Goal: Transaction & Acquisition: Purchase product/service

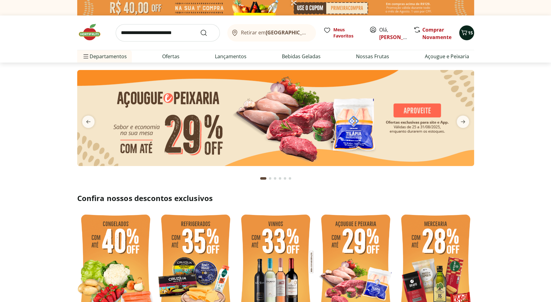
click at [467, 33] on icon "Carrinho" at bounding box center [463, 32] width 7 height 7
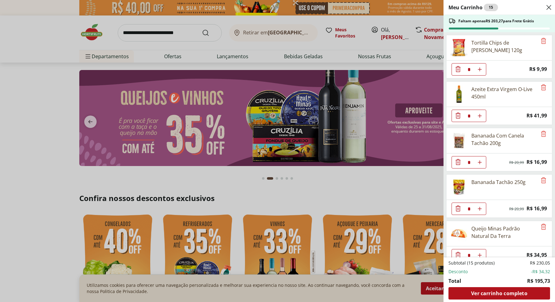
click at [479, 68] on icon "Aumentar Quantidade" at bounding box center [479, 69] width 5 height 5
type input "*"
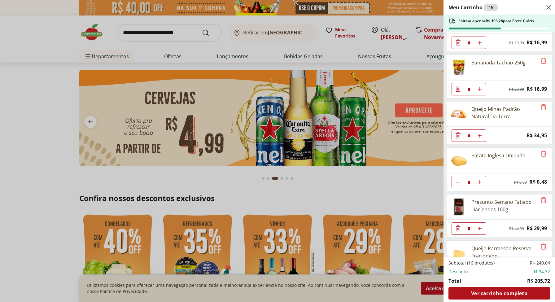
scroll to position [124, 0]
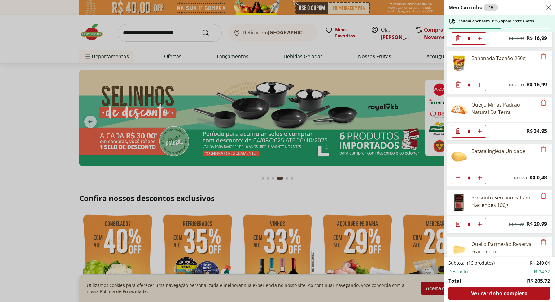
type input "*"
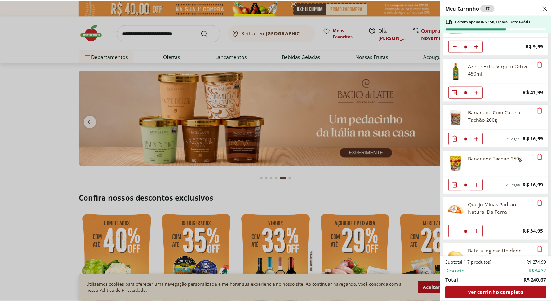
scroll to position [0, 0]
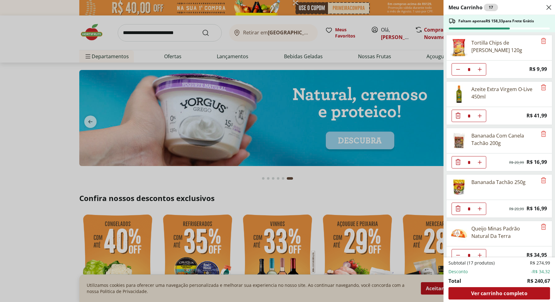
click at [158, 32] on div "Meu Carrinho 17 Faltam apenas R$ 158,33 para Frete Grátis Tortilla Chips de Mil…" at bounding box center [277, 151] width 555 height 302
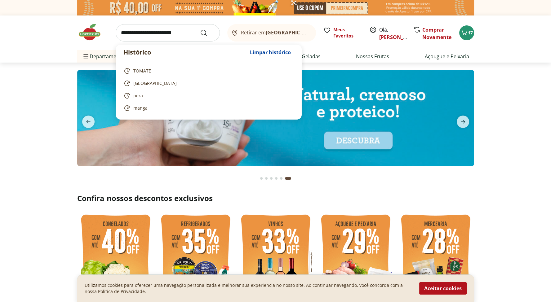
click at [164, 34] on input "search" at bounding box center [168, 32] width 104 height 17
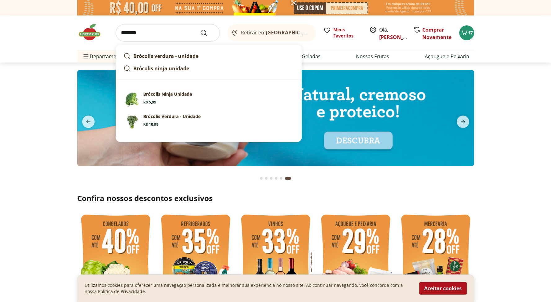
click at [158, 94] on p "Brócolis Ninja Unidade" at bounding box center [167, 94] width 49 height 6
type input "**********"
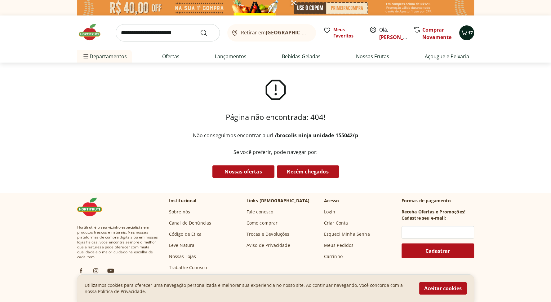
click at [466, 35] on icon "Carrinho" at bounding box center [463, 32] width 7 height 7
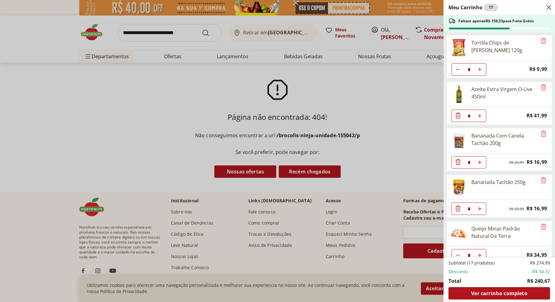
click at [320, 100] on div "Meu Carrinho 17 Faltam apenas R$ 158,33 para Frete Grátis Tortilla Chips de Mil…" at bounding box center [277, 151] width 555 height 302
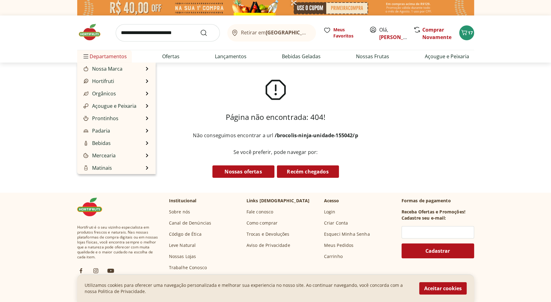
click at [91, 54] on span "Departamentos" at bounding box center [104, 56] width 45 height 15
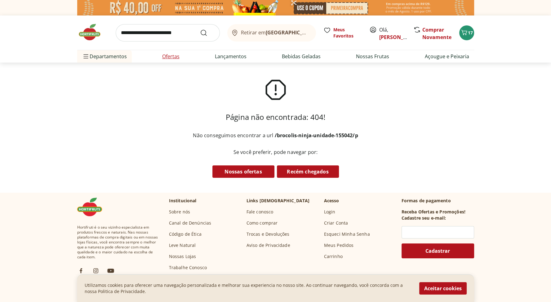
click at [178, 58] on link "Ofertas" at bounding box center [170, 56] width 17 height 7
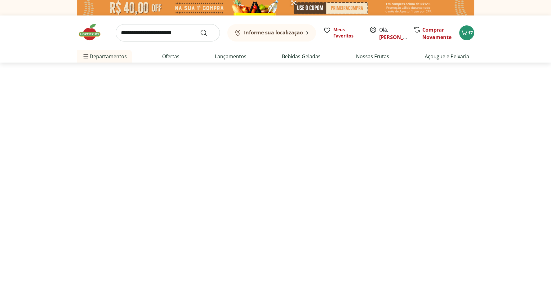
select select "**********"
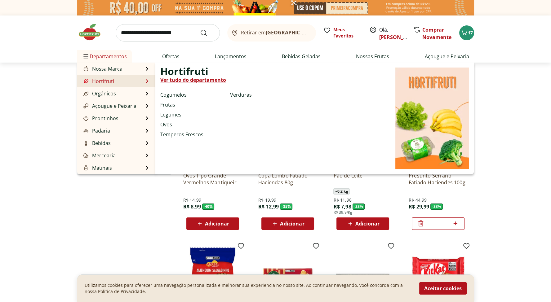
click at [167, 114] on link "Legumes" at bounding box center [170, 114] width 21 height 7
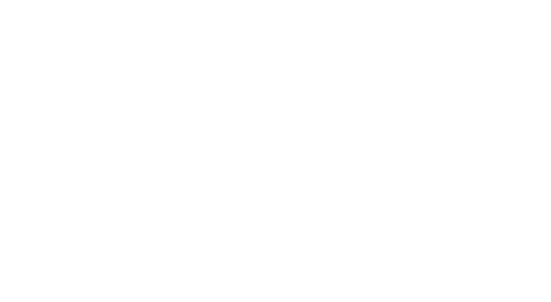
select select "**********"
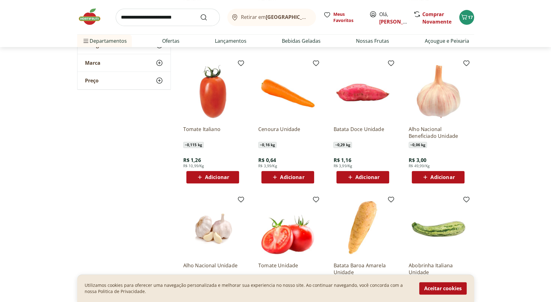
scroll to position [186, 0]
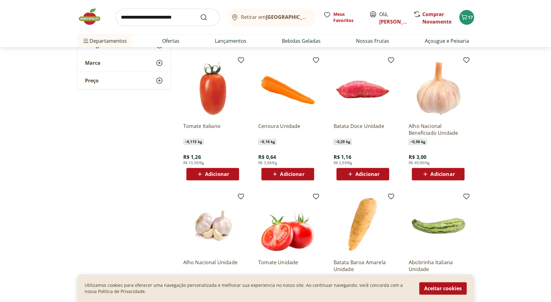
click at [301, 173] on span "Adicionar" at bounding box center [292, 174] width 24 height 5
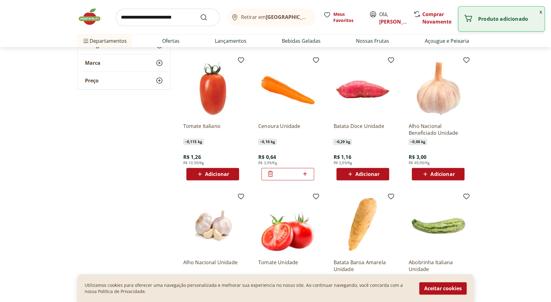
click at [306, 173] on icon at bounding box center [305, 173] width 8 height 7
type input "*"
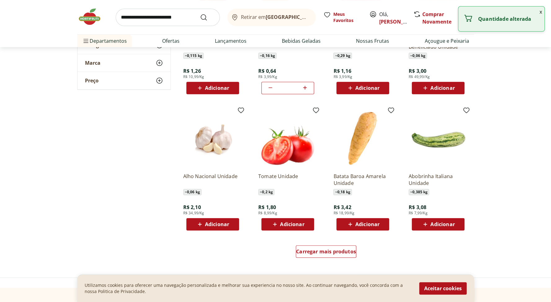
scroll to position [279, 0]
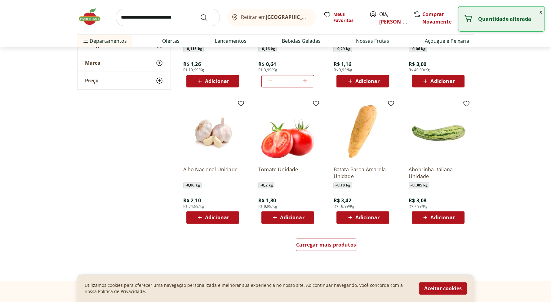
click at [382, 218] on div "Adicionar" at bounding box center [362, 217] width 43 height 11
click at [381, 218] on icon at bounding box center [380, 216] width 8 height 7
type input "*"
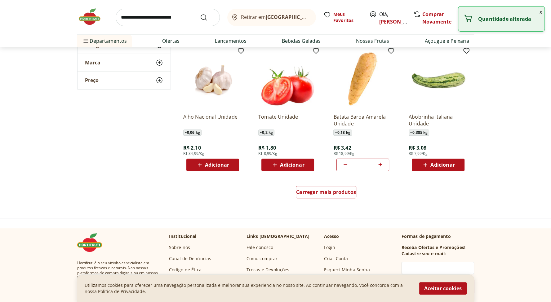
scroll to position [341, 0]
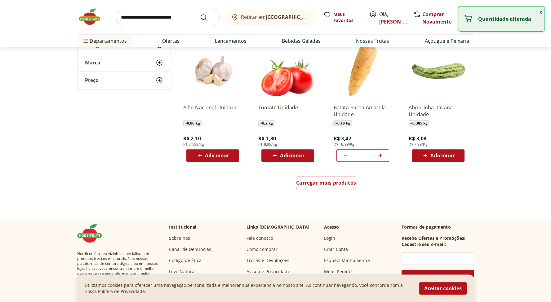
click at [227, 155] on span "Adicionar" at bounding box center [217, 155] width 24 height 5
click at [231, 156] on icon at bounding box center [230, 155] width 8 height 7
type input "*"
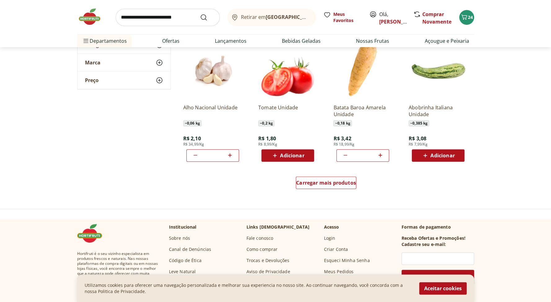
click at [291, 155] on span "Adicionar" at bounding box center [292, 155] width 24 height 5
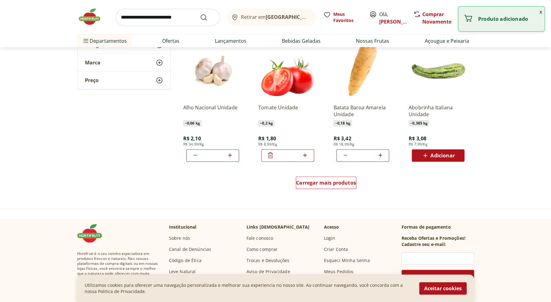
click at [310, 157] on div "*" at bounding box center [287, 155] width 53 height 12
click at [347, 187] on div "Carregar mais produtos" at bounding box center [326, 183] width 60 height 12
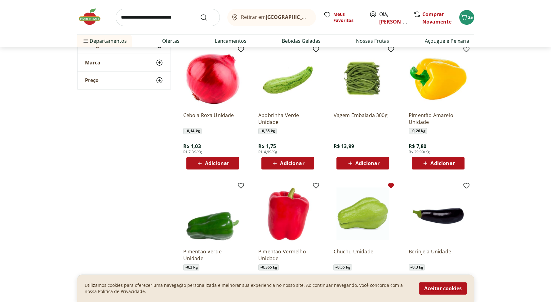
scroll to position [465, 0]
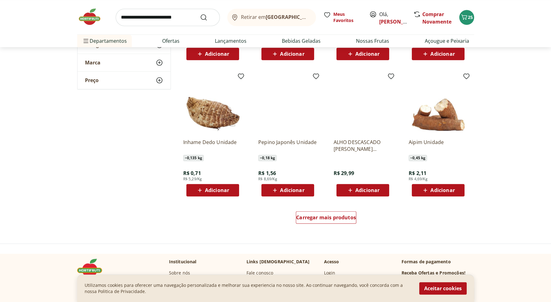
scroll to position [713, 0]
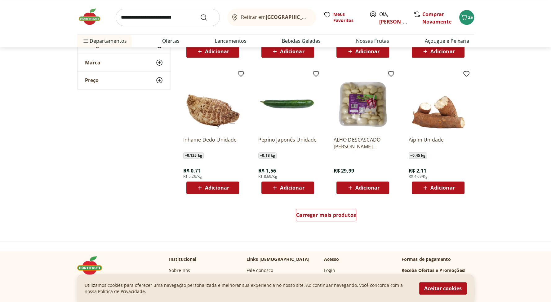
click at [225, 186] on span "Adicionar" at bounding box center [217, 187] width 24 height 5
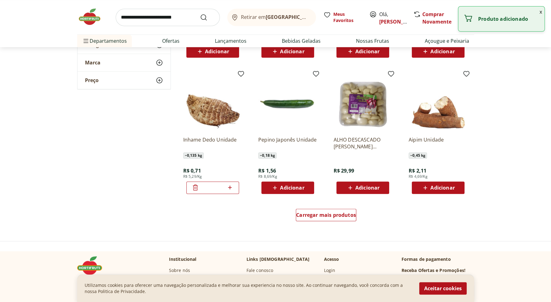
click at [233, 189] on icon at bounding box center [230, 187] width 8 height 7
type input "*"
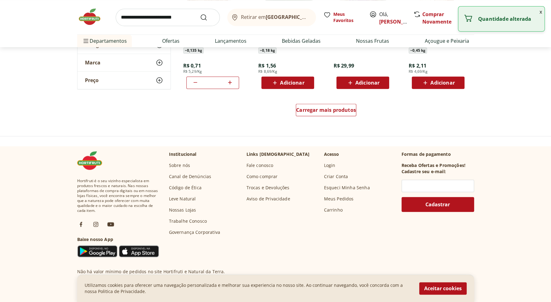
scroll to position [837, 0]
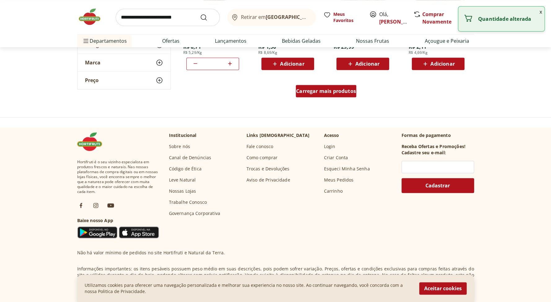
click at [331, 96] on div "Carregar mais produtos" at bounding box center [326, 91] width 60 height 12
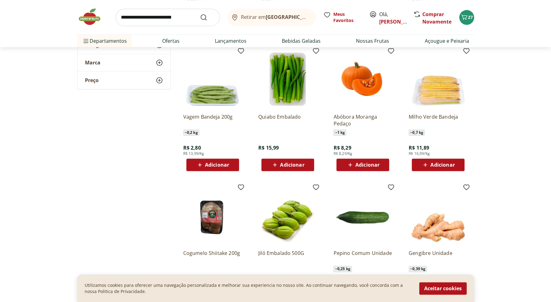
scroll to position [868, 0]
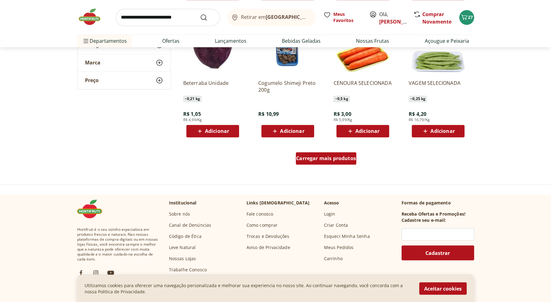
scroll to position [1177, 0]
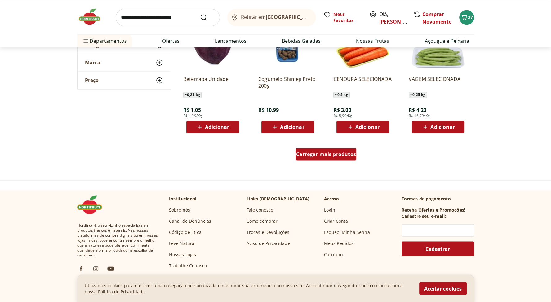
click at [340, 156] on span "Carregar mais produtos" at bounding box center [326, 154] width 60 height 5
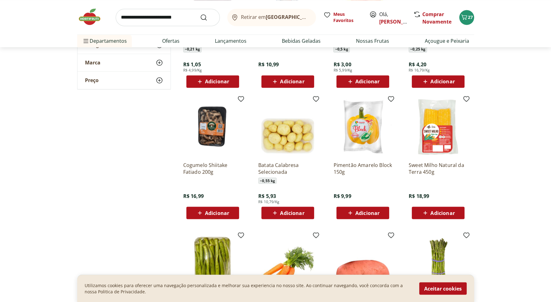
scroll to position [1239, 0]
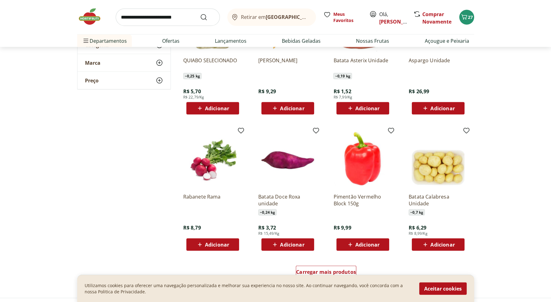
scroll to position [1487, 0]
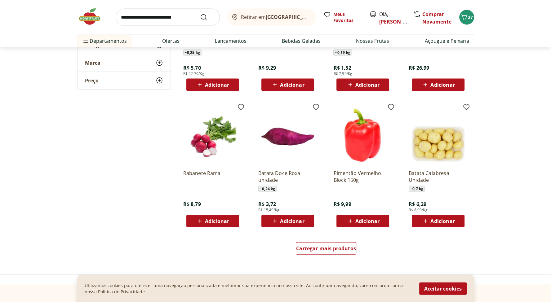
click at [296, 220] on span "Adicionar" at bounding box center [292, 221] width 24 height 5
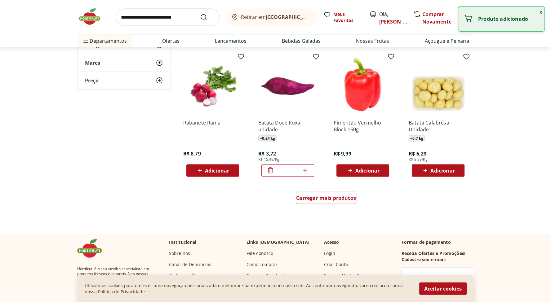
scroll to position [1580, 0]
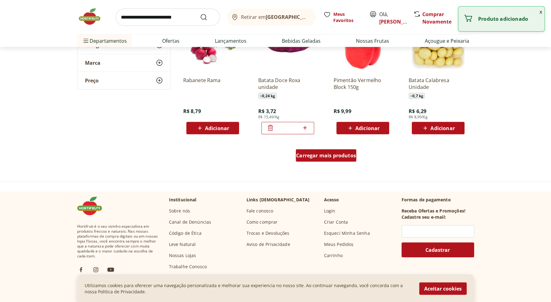
click at [341, 158] on span "Carregar mais produtos" at bounding box center [326, 155] width 60 height 5
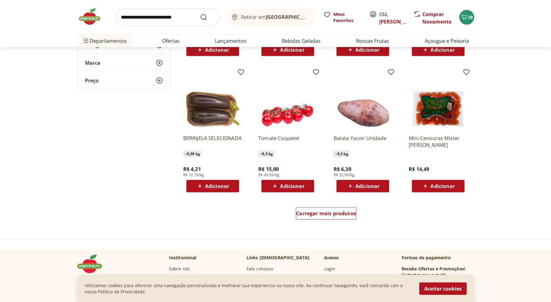
scroll to position [1952, 0]
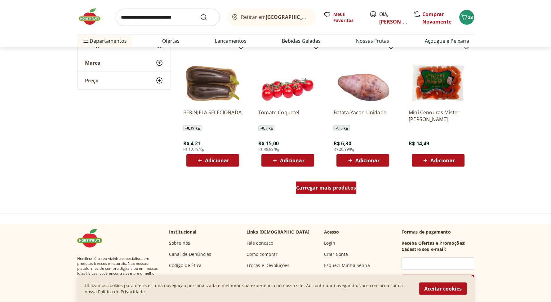
click at [330, 186] on span "Carregar mais produtos" at bounding box center [326, 187] width 60 height 5
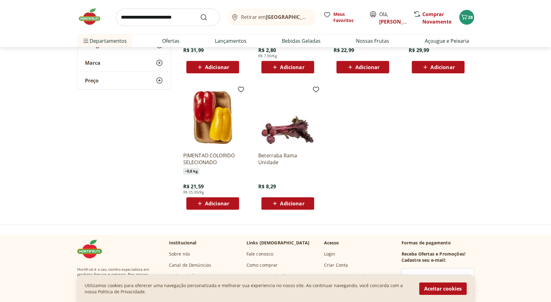
scroll to position [2293, 0]
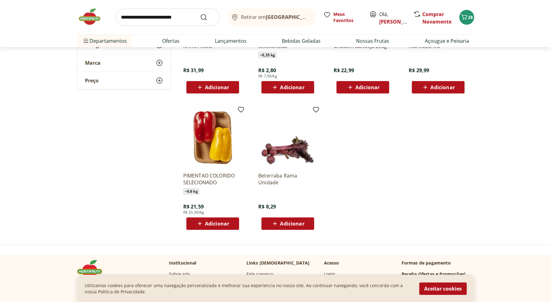
click at [165, 19] on input "search" at bounding box center [168, 17] width 104 height 17
click at [423, 139] on ul "ALHO IMPORTADO RAYKA 200G R$ 13,99 Adicionar BATATA BAROA MAND SELECIONADO KG ~…" at bounding box center [326, 33] width 296 height 404
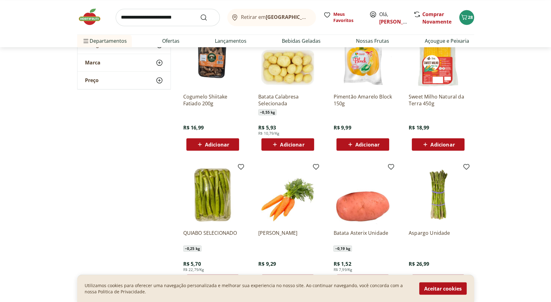
scroll to position [1270, 0]
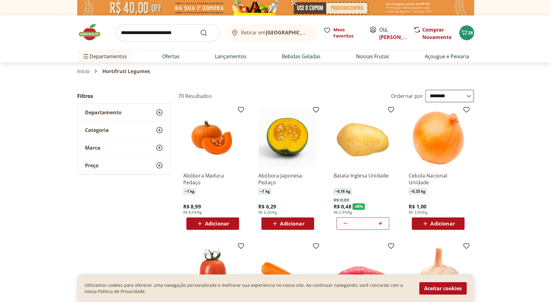
click at [178, 36] on input "search" at bounding box center [168, 32] width 104 height 17
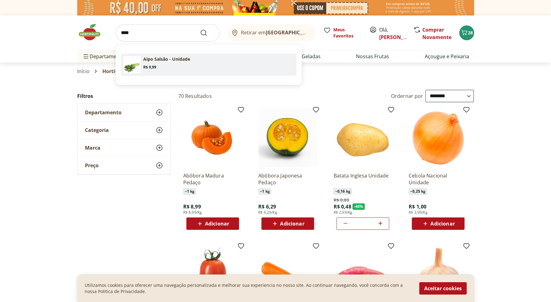
click at [157, 57] on p "Aipo Salsão - Unidade" at bounding box center [166, 59] width 47 height 6
type input "**********"
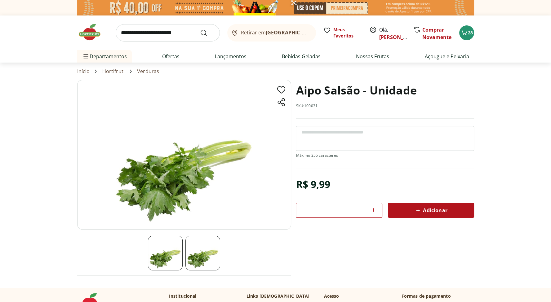
click at [432, 214] on div "Adicionar" at bounding box center [431, 210] width 76 height 11
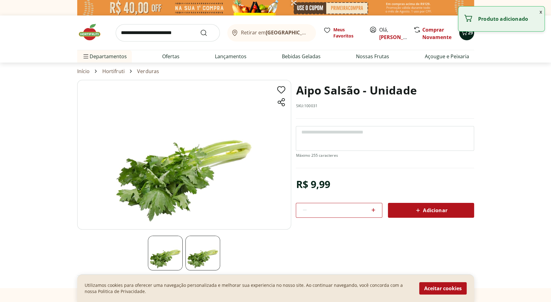
click at [467, 38] on button "29" at bounding box center [466, 32] width 15 height 15
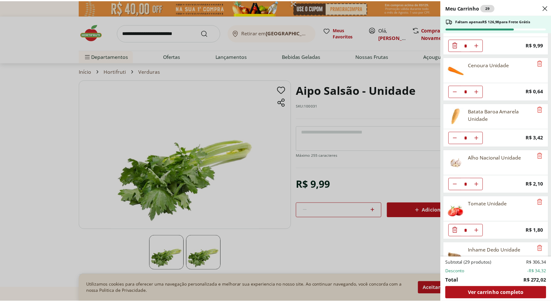
scroll to position [406, 0]
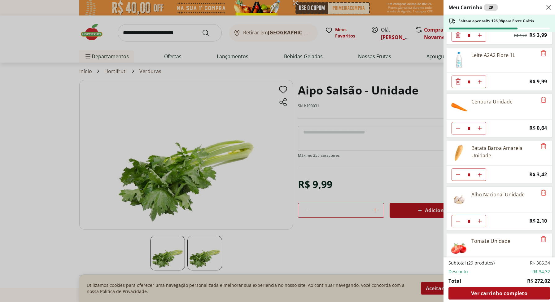
click at [183, 34] on div "Meu Carrinho 29 Faltam apenas R$ 126,98 para Frete Grátis Tortilla Chips de Mil…" at bounding box center [277, 151] width 555 height 302
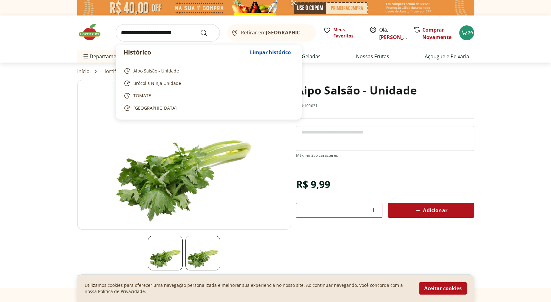
click at [185, 33] on input "search" at bounding box center [168, 32] width 104 height 17
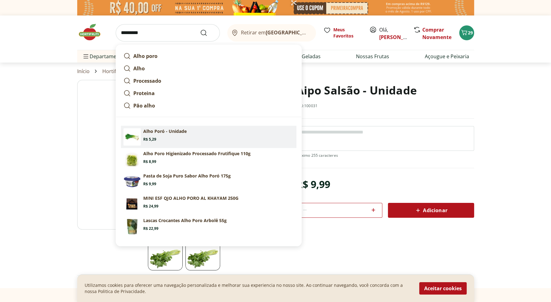
click at [166, 132] on p "Alho Poró - Unidade" at bounding box center [164, 131] width 43 height 6
type input "**********"
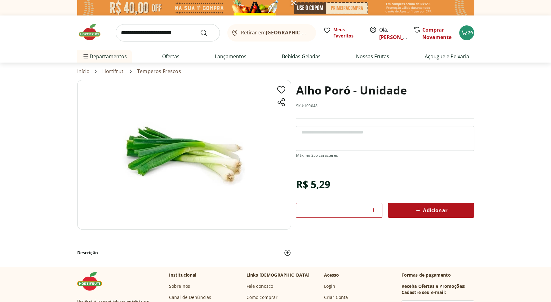
click at [416, 213] on icon at bounding box center [417, 210] width 7 height 7
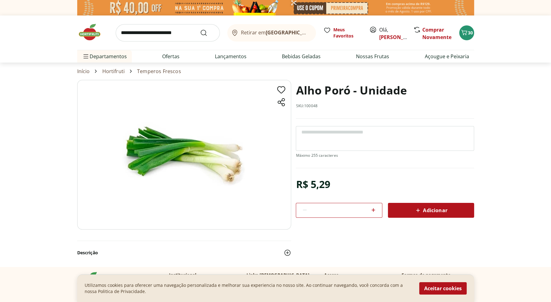
click at [166, 39] on input "search" at bounding box center [168, 32] width 104 height 17
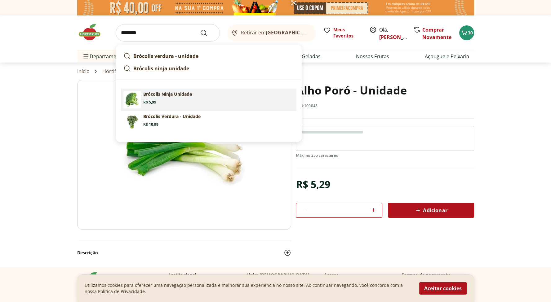
click at [162, 94] on p "Brócolis Ninja Unidade" at bounding box center [167, 94] width 49 height 6
type input "**********"
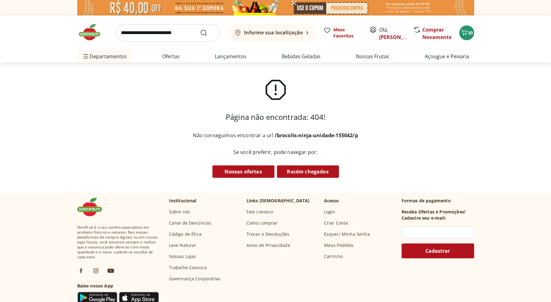
click at [146, 38] on input "search" at bounding box center [168, 32] width 104 height 17
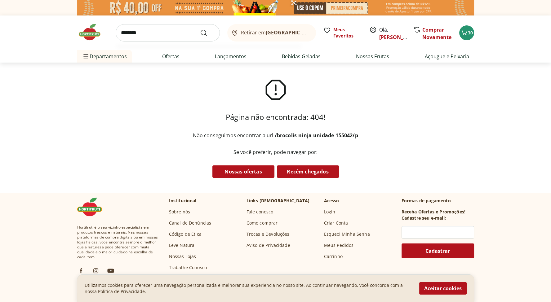
type input "********"
click at [200, 29] on button "Submit Search" at bounding box center [207, 32] width 15 height 7
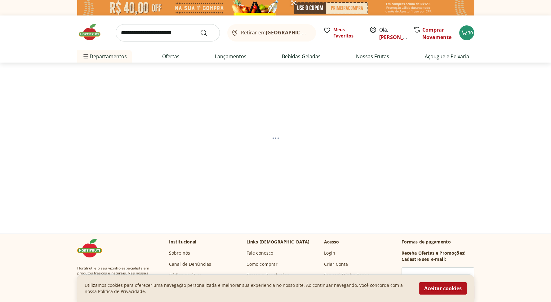
select select "**********"
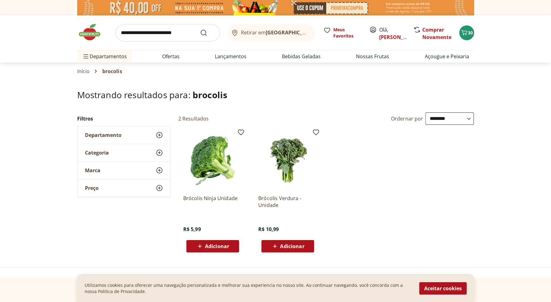
click at [207, 244] on span "Adicionar" at bounding box center [217, 246] width 24 height 5
click at [381, 58] on link "Nossas Frutas" at bounding box center [372, 56] width 33 height 7
select select "**********"
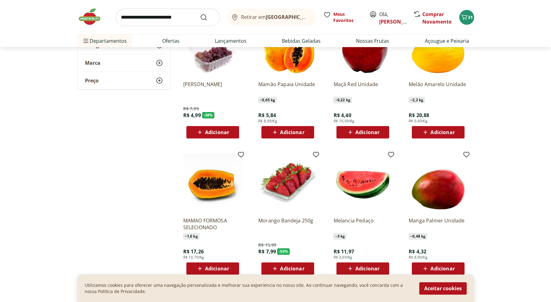
scroll to position [93, 0]
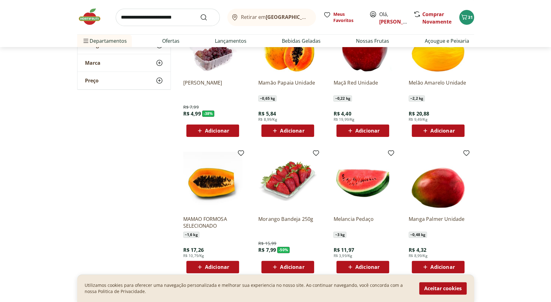
click at [297, 131] on span "Adicionar" at bounding box center [292, 130] width 24 height 5
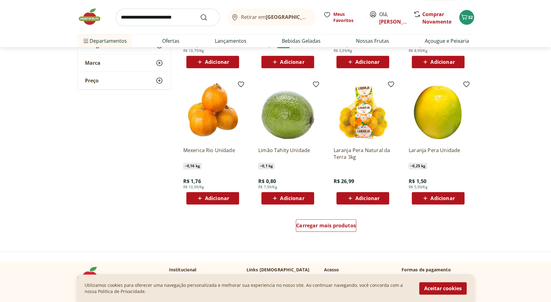
scroll to position [341, 0]
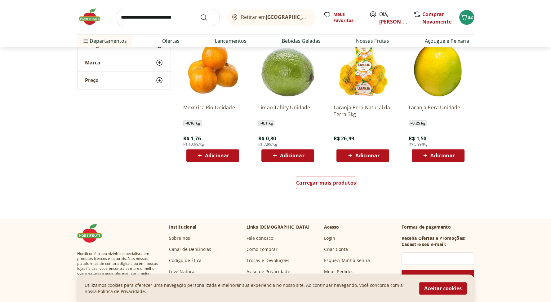
click at [226, 153] on span "Adicionar" at bounding box center [217, 155] width 24 height 5
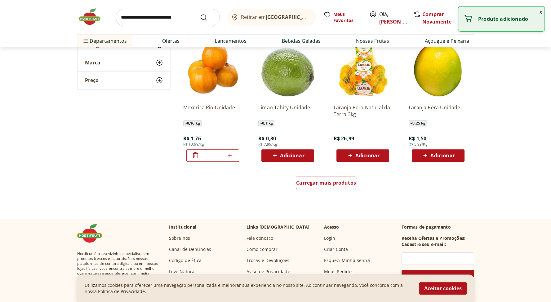
click at [232, 155] on icon at bounding box center [230, 155] width 8 height 7
click at [231, 156] on icon at bounding box center [230, 155] width 8 height 7
type input "*"
click at [318, 185] on span "Carregar mais produtos" at bounding box center [326, 182] width 60 height 5
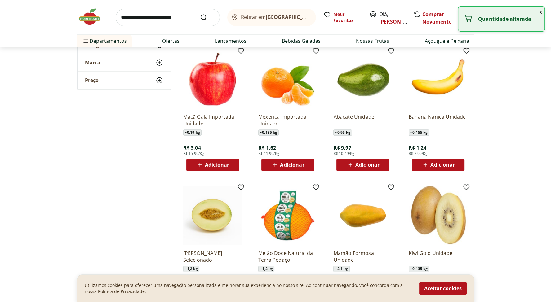
scroll to position [465, 0]
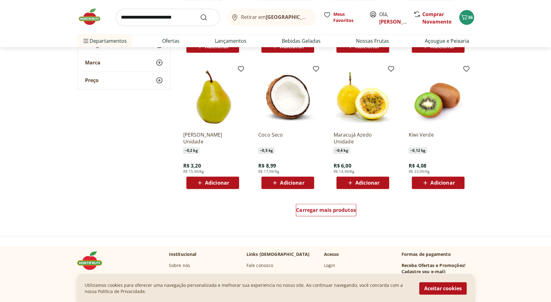
scroll to position [744, 0]
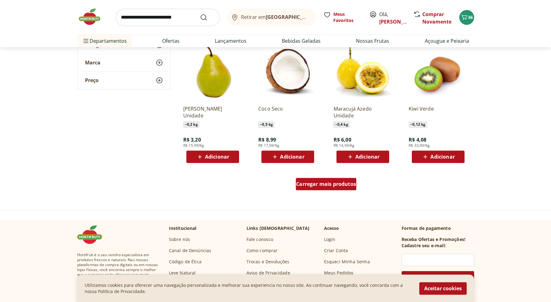
click at [327, 185] on span "Carregar mais produtos" at bounding box center [326, 184] width 60 height 5
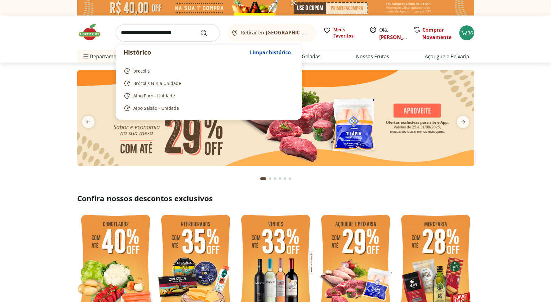
click at [141, 36] on input "search" at bounding box center [168, 32] width 104 height 17
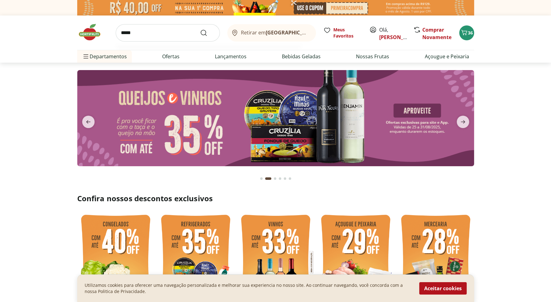
type input "*****"
click at [200, 29] on button "Submit Search" at bounding box center [207, 32] width 15 height 7
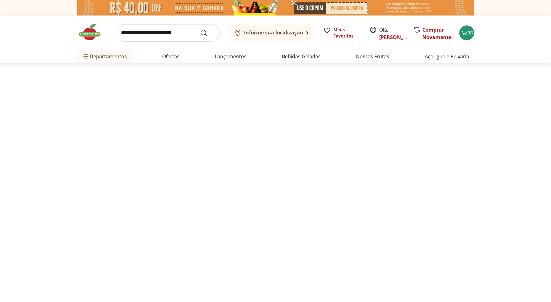
select select "**********"
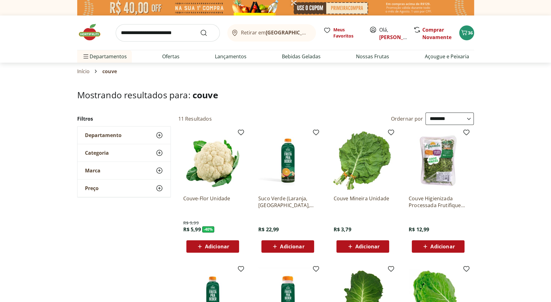
click at [200, 247] on icon at bounding box center [200, 246] width 8 height 7
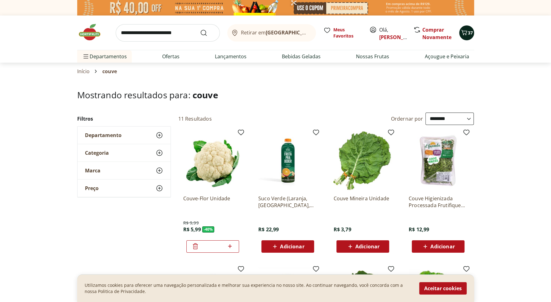
click at [464, 33] on icon "Carrinho" at bounding box center [464, 32] width 6 height 5
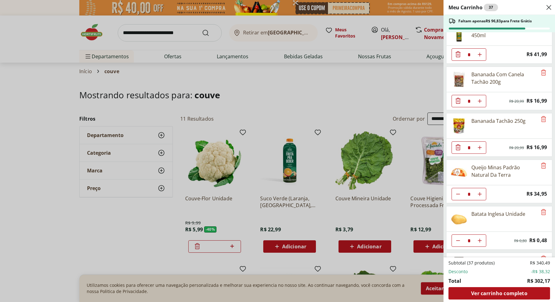
scroll to position [62, 0]
click at [490, 295] on span "Ver carrinho completo" at bounding box center [499, 293] width 56 height 5
